Goal: Task Accomplishment & Management: Manage account settings

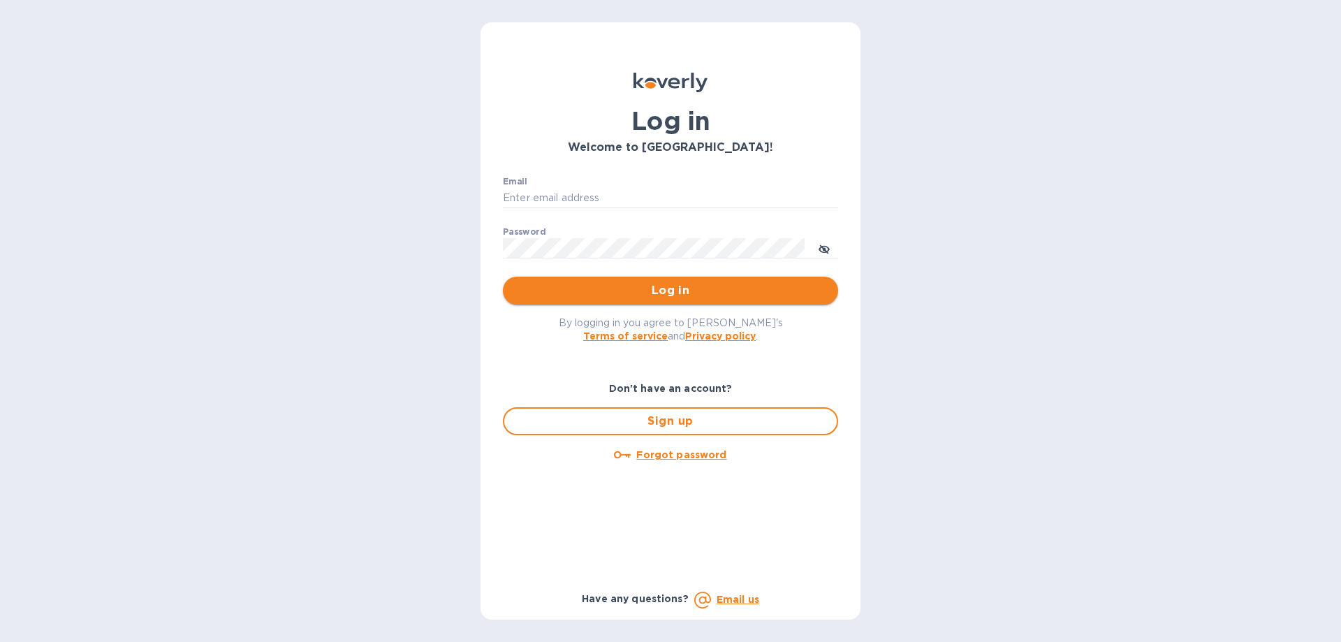
type input "[PERSON_NAME][EMAIL_ADDRESS][DOMAIN_NAME]"
click at [627, 294] on span "Log in" at bounding box center [670, 290] width 313 height 17
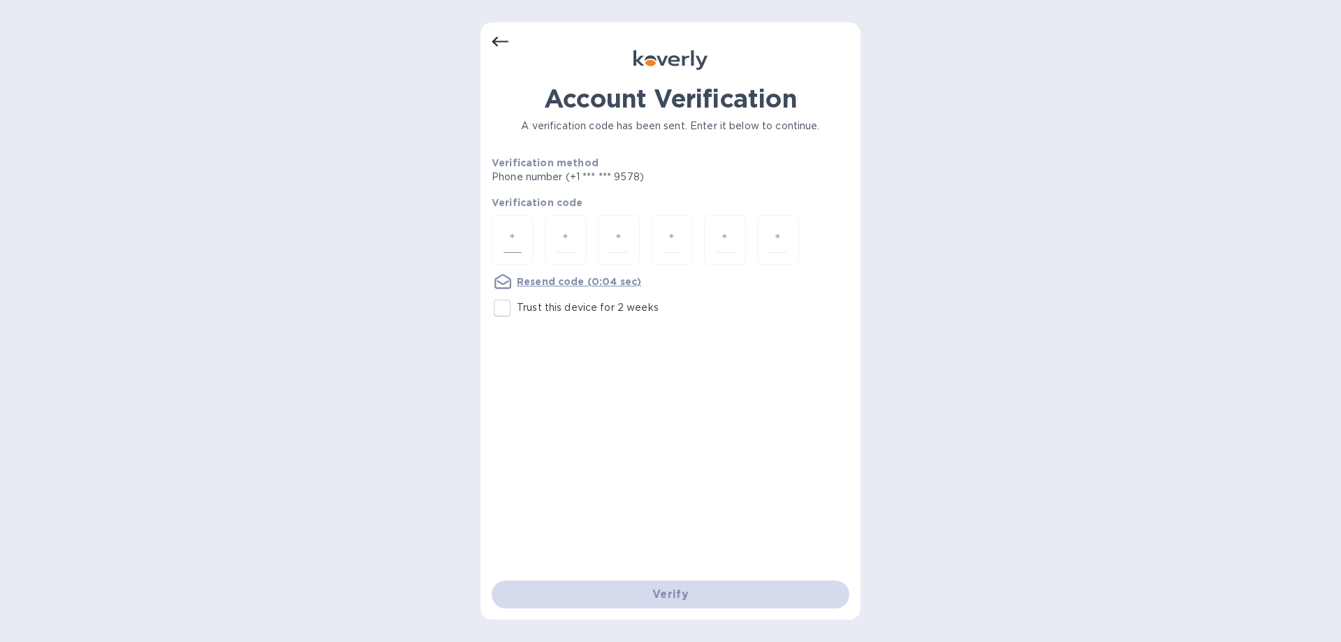
click at [528, 235] on div at bounding box center [513, 240] width 42 height 50
type input "2"
type input "1"
type input "0"
type input "6"
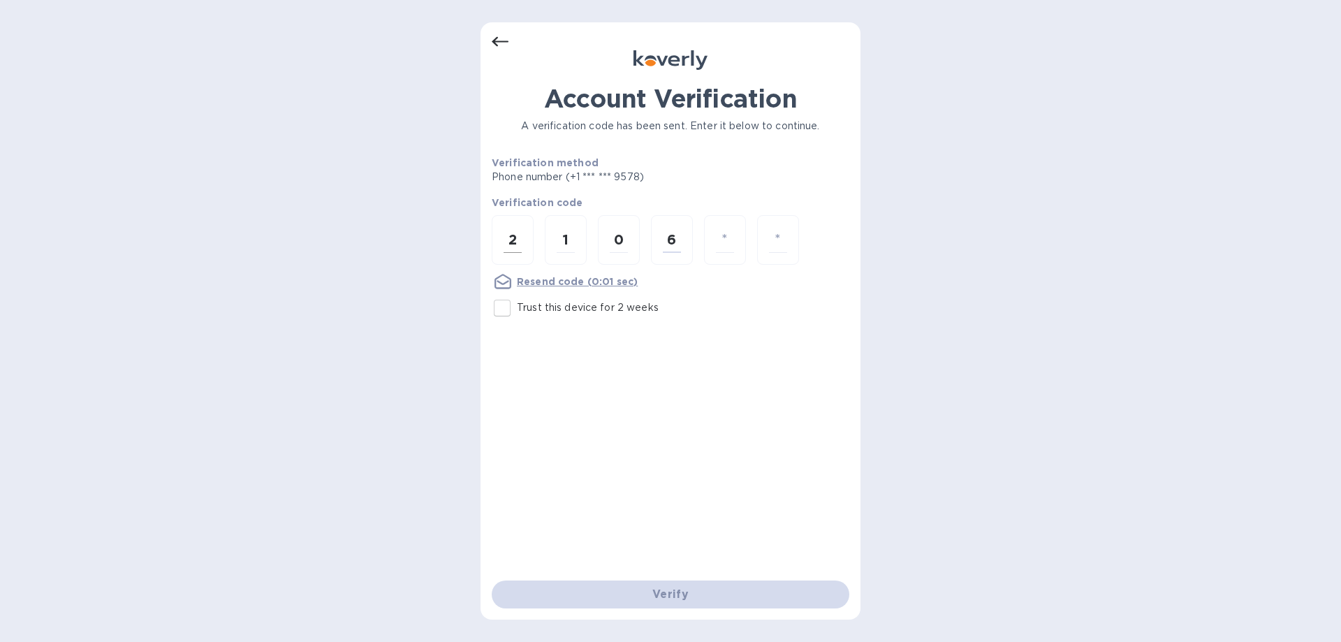
type input "9"
type input "8"
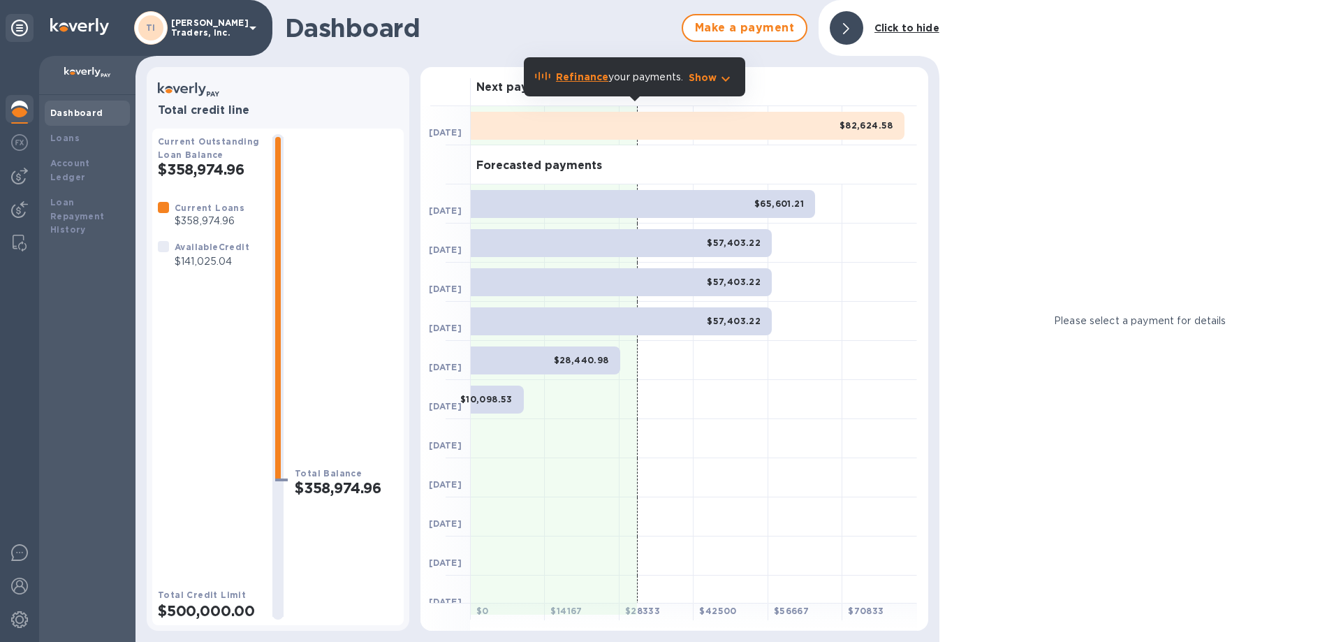
click at [844, 31] on icon at bounding box center [846, 28] width 6 height 11
